Goal: Book appointment/travel/reservation

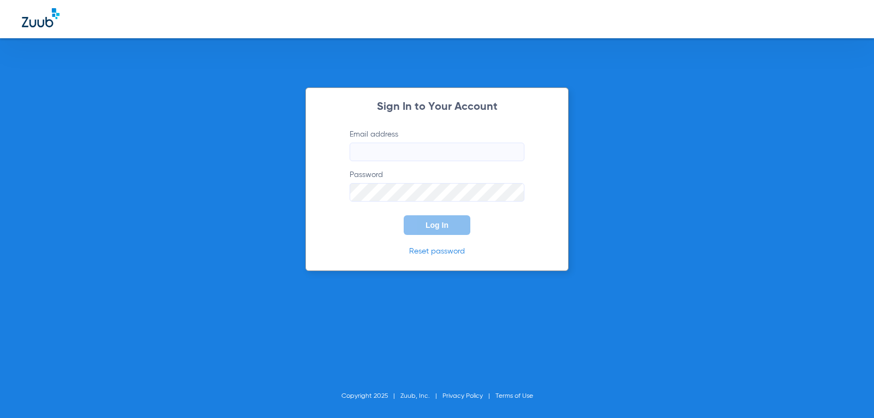
type input "[EMAIL_ADDRESS][DOMAIN_NAME]"
click at [437, 230] on button "Log In" at bounding box center [437, 225] width 67 height 20
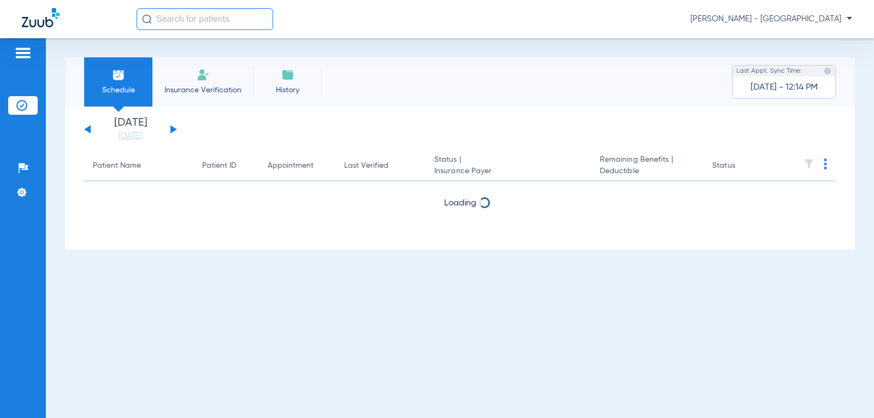
click at [172, 132] on button at bounding box center [174, 129] width 7 height 8
click at [170, 131] on div "[DATE] [DATE] [DATE] [DATE] [DATE] [DATE] [DATE] [DATE] [DATE] [DATE] [DATE] [D…" at bounding box center [130, 130] width 93 height 24
click at [172, 128] on button at bounding box center [174, 129] width 7 height 8
